Goal: Information Seeking & Learning: Learn about a topic

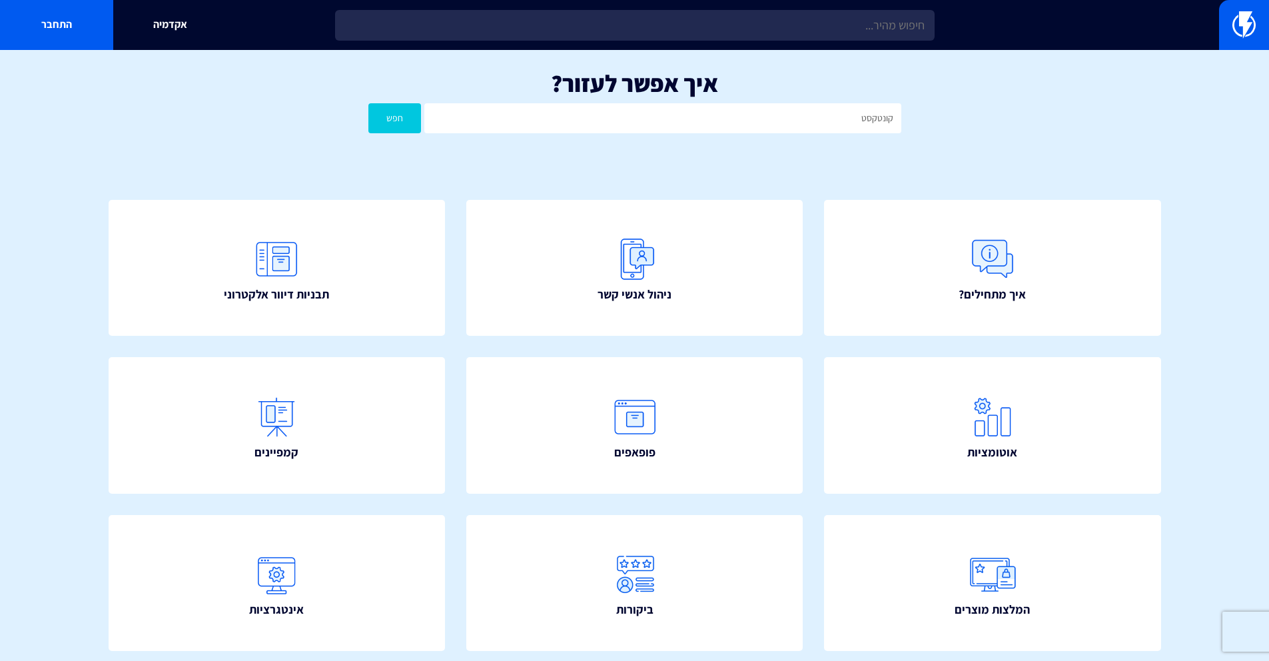
type input "קונטקסט"
click at [368, 103] on button "חפש" at bounding box center [394, 118] width 53 height 30
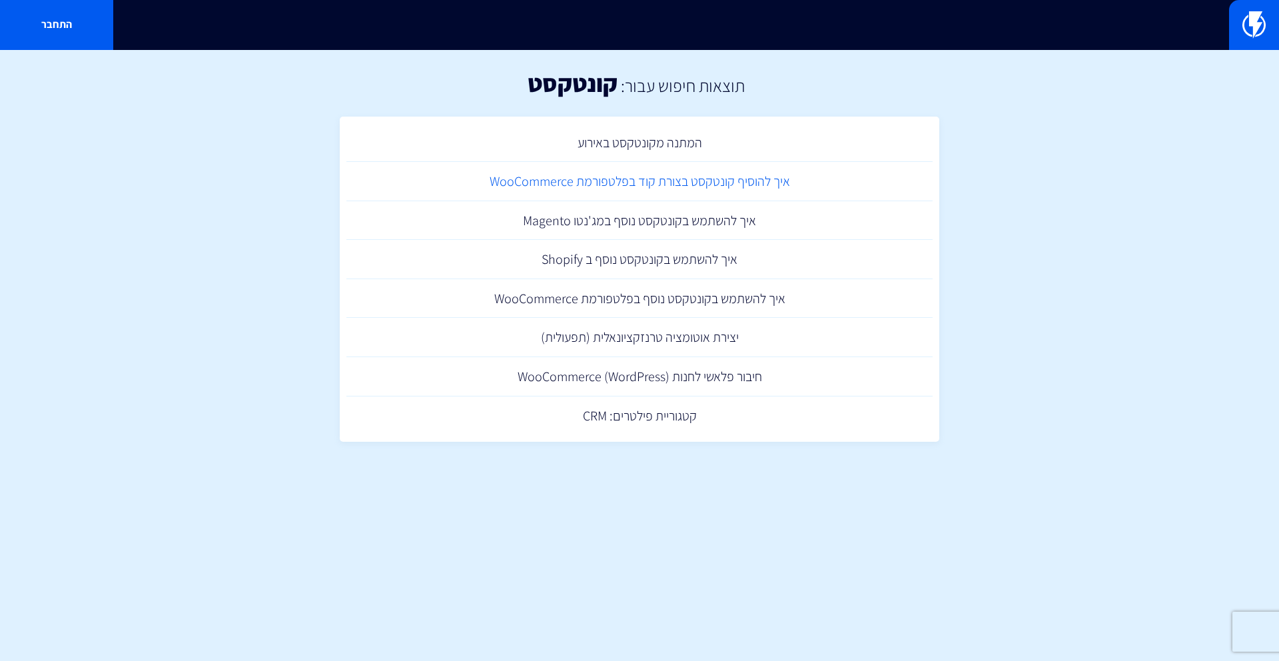
click at [762, 183] on link "איך להוסיף קונטקסט בצורת קוד בפלטפורמת WooCommerce" at bounding box center [639, 181] width 586 height 39
